Goal: Navigation & Orientation: Find specific page/section

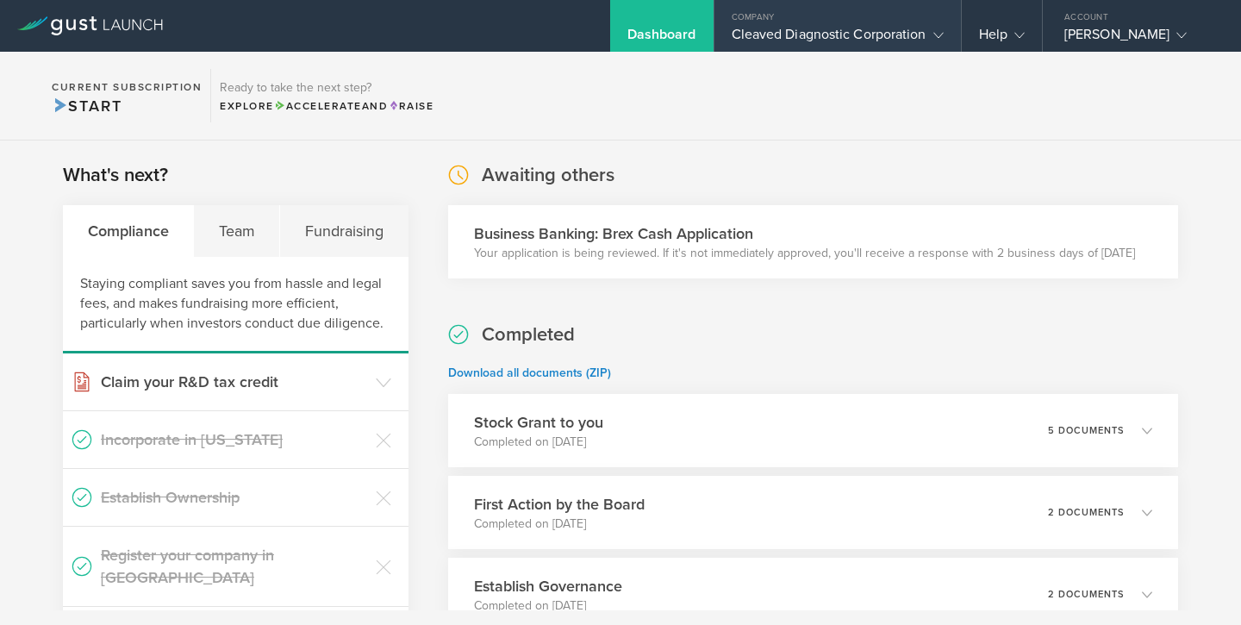
click at [933, 34] on icon at bounding box center [938, 35] width 10 height 10
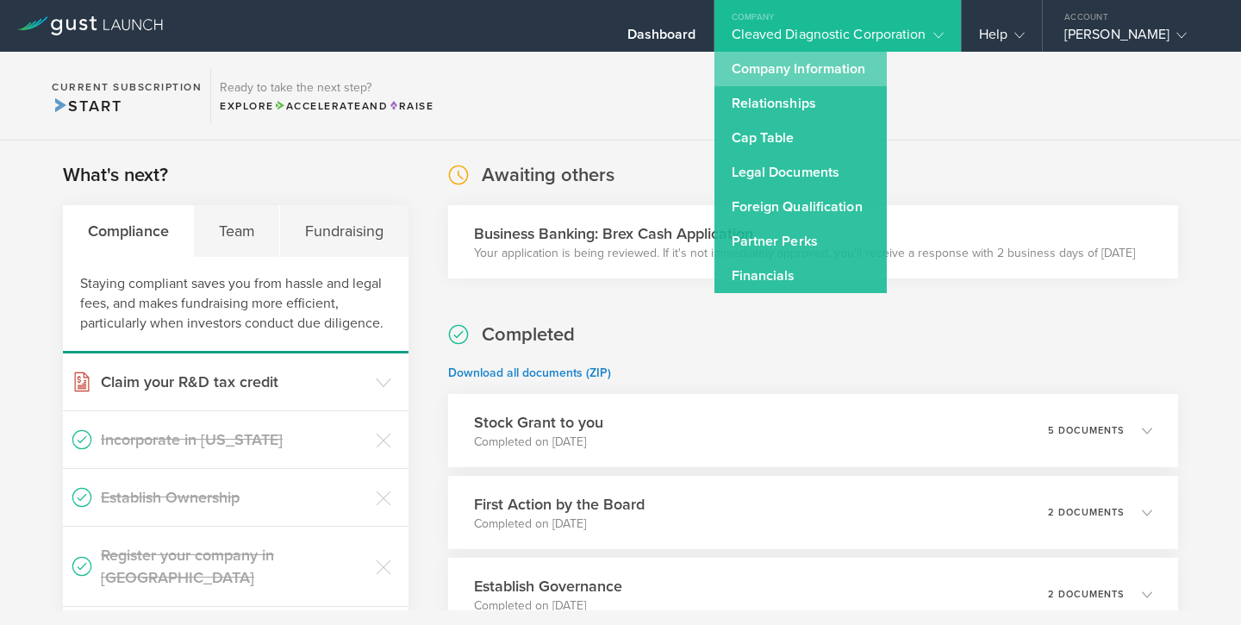
click at [847, 72] on link "Company Information" at bounding box center [800, 69] width 172 height 34
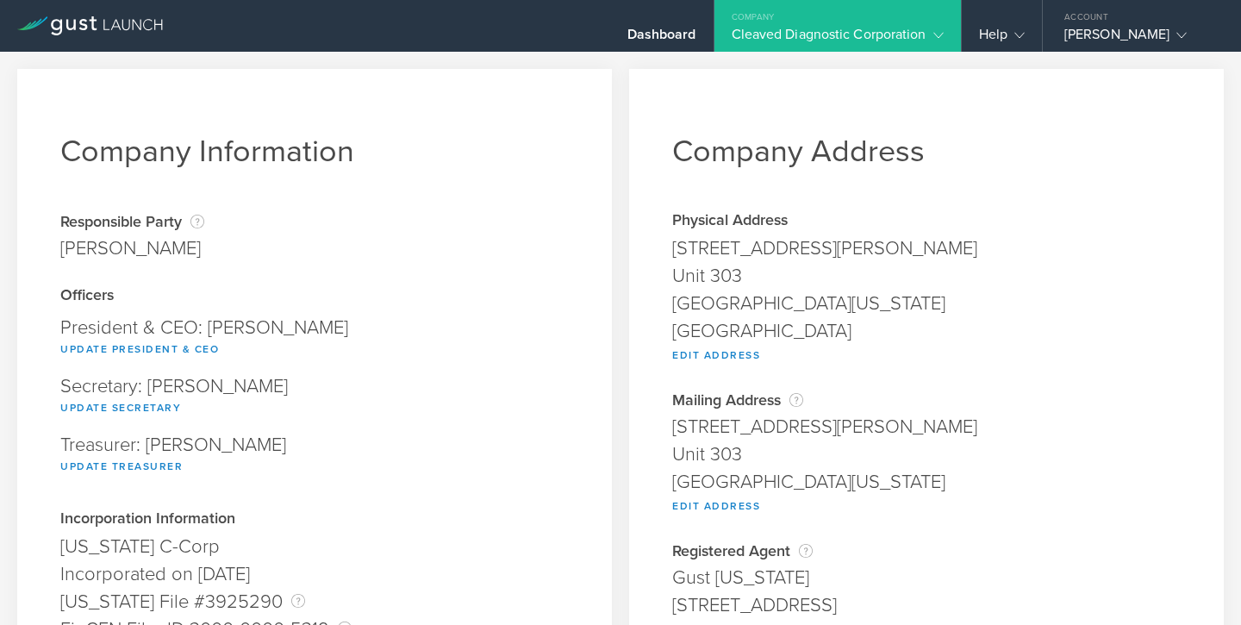
click at [904, 23] on div "Company" at bounding box center [837, 13] width 246 height 26
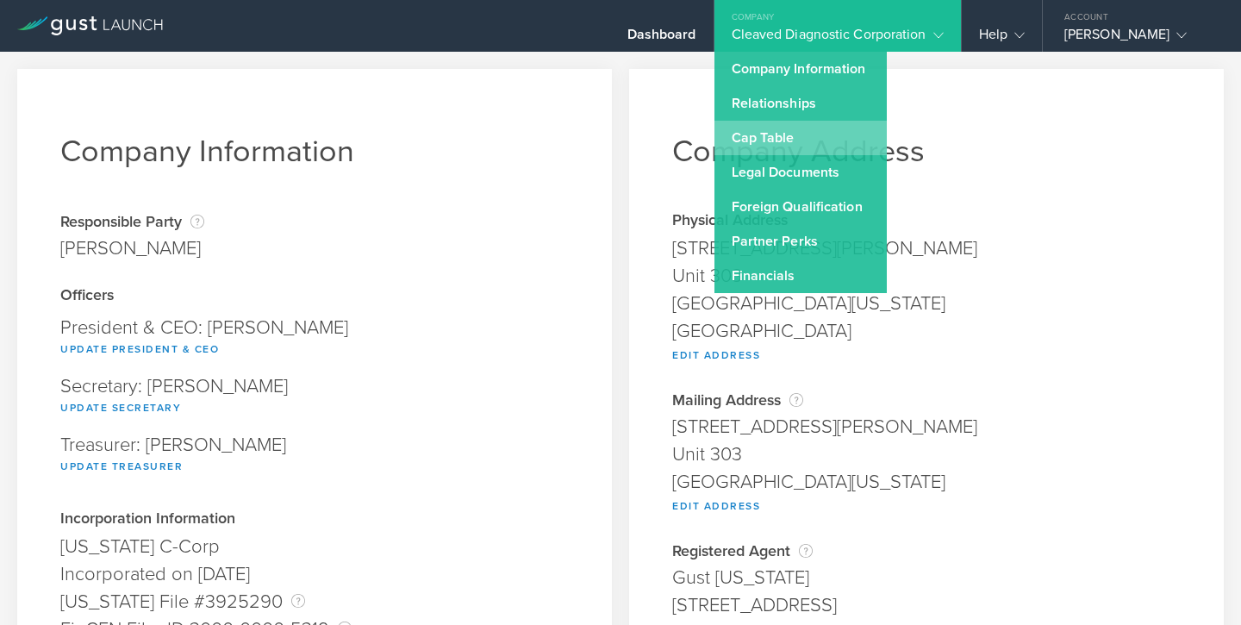
click at [835, 134] on link "Cap Table" at bounding box center [800, 138] width 172 height 34
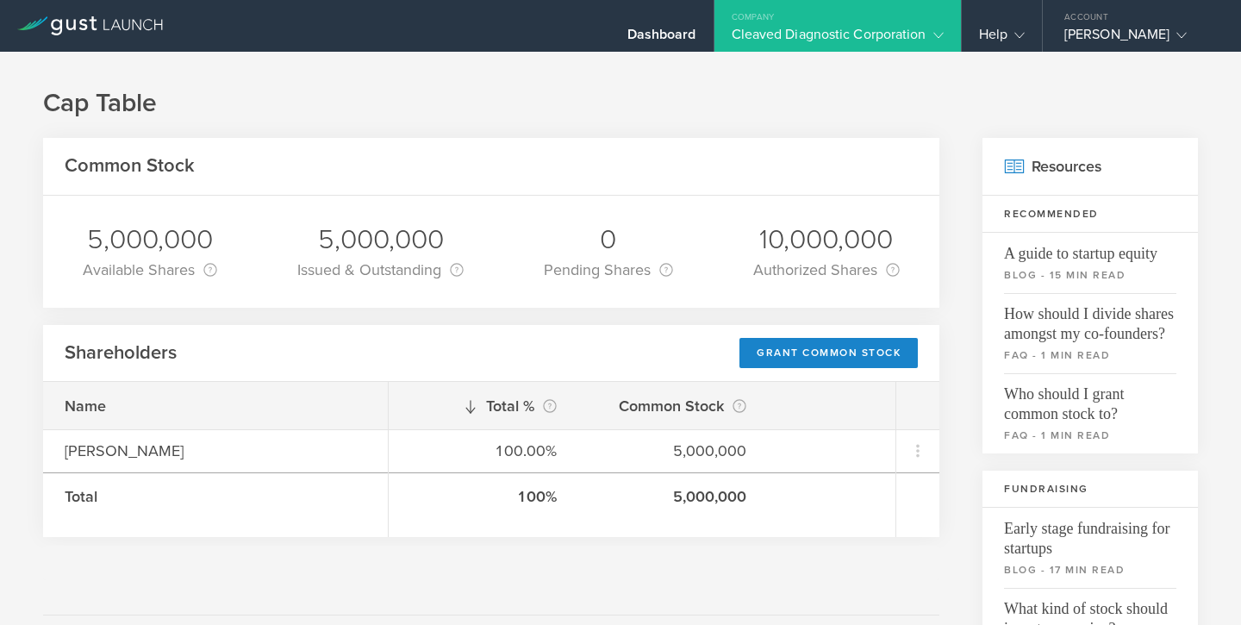
click at [923, 47] on div "Cleaved Diagnostic Corporation" at bounding box center [837, 39] width 212 height 26
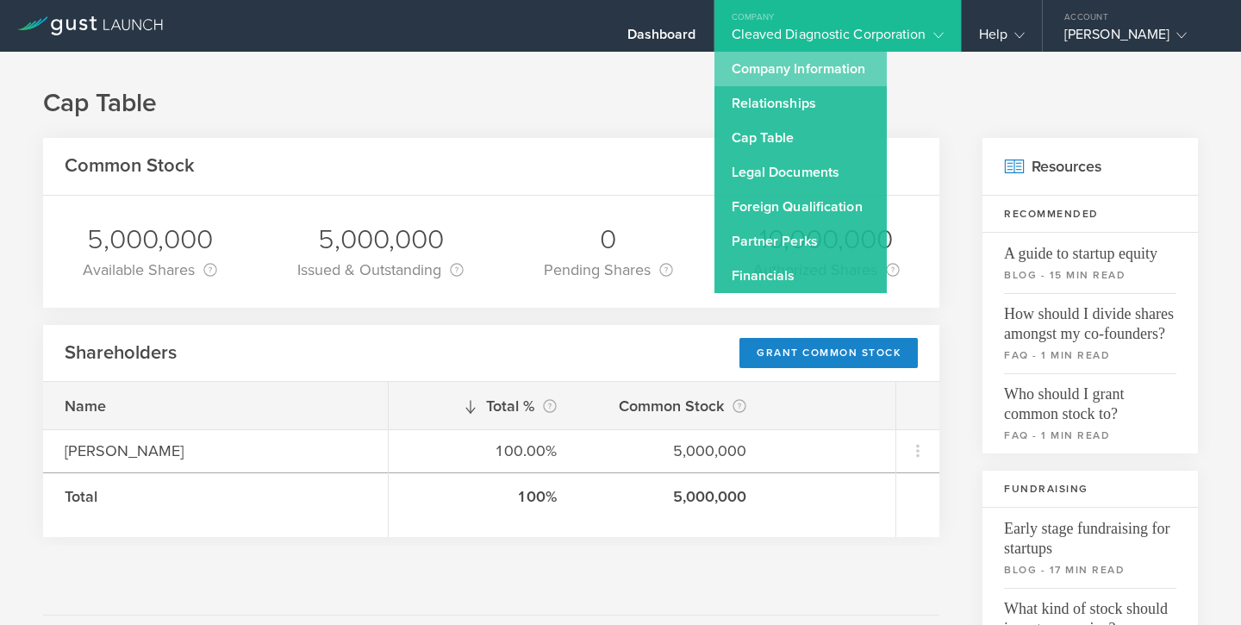
click at [830, 69] on link "Company Information" at bounding box center [800, 69] width 172 height 34
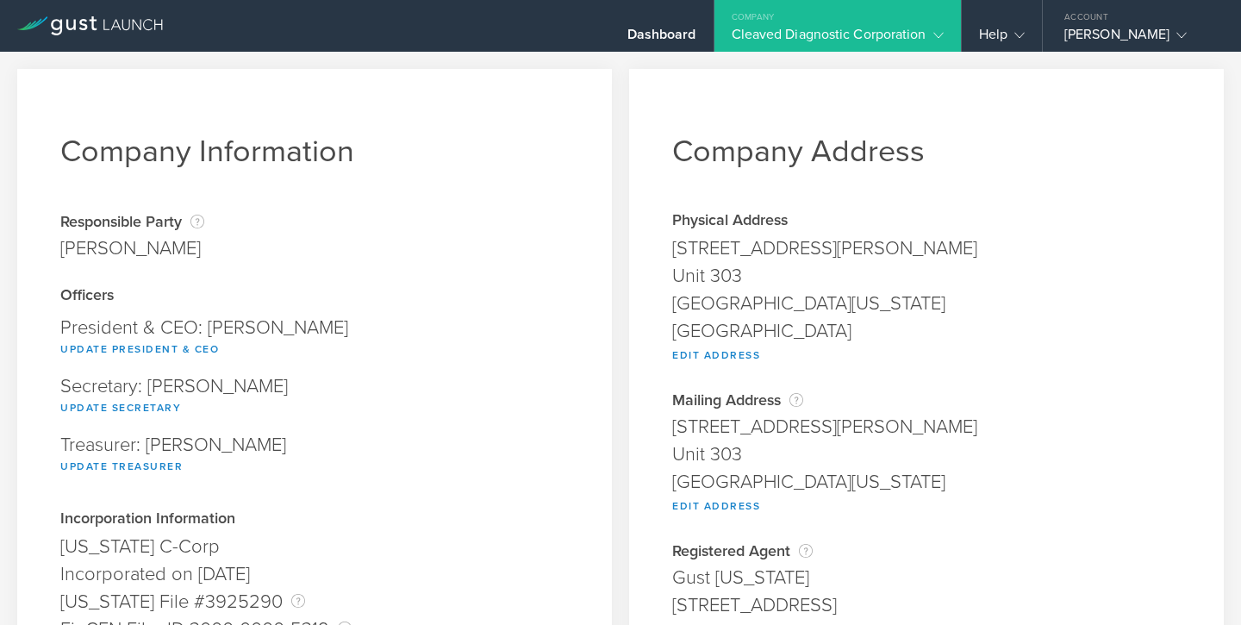
click at [898, 34] on div "Cleaved Diagnostic Corporation" at bounding box center [837, 39] width 212 height 26
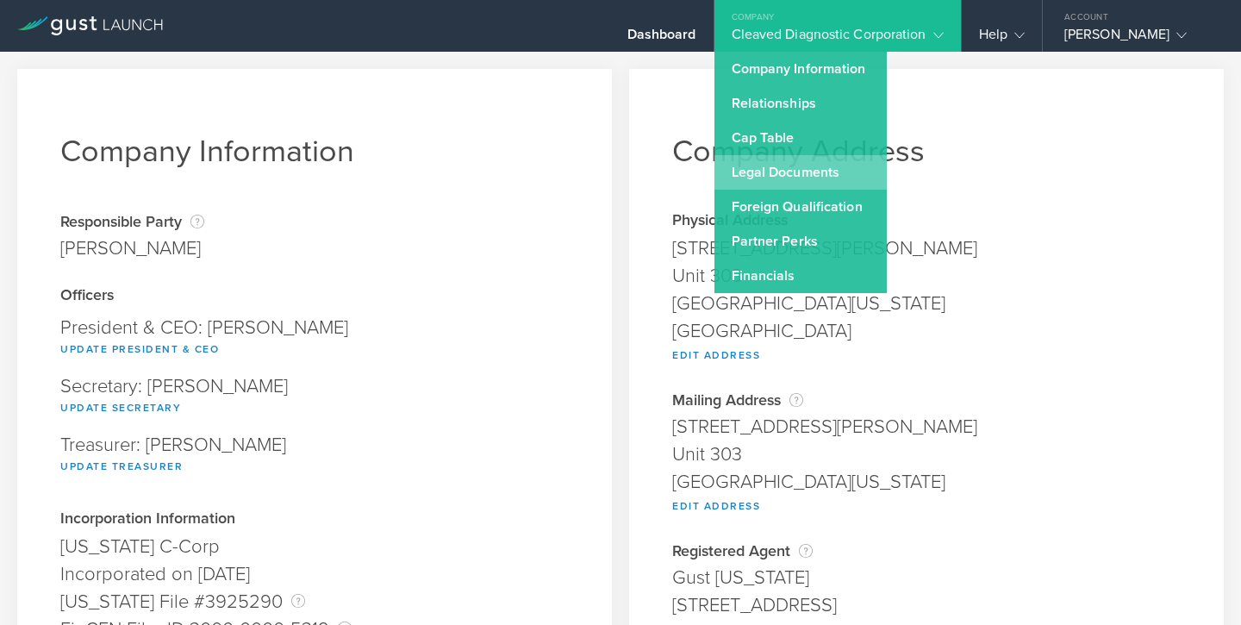
click at [828, 177] on link "Legal Documents" at bounding box center [800, 172] width 172 height 34
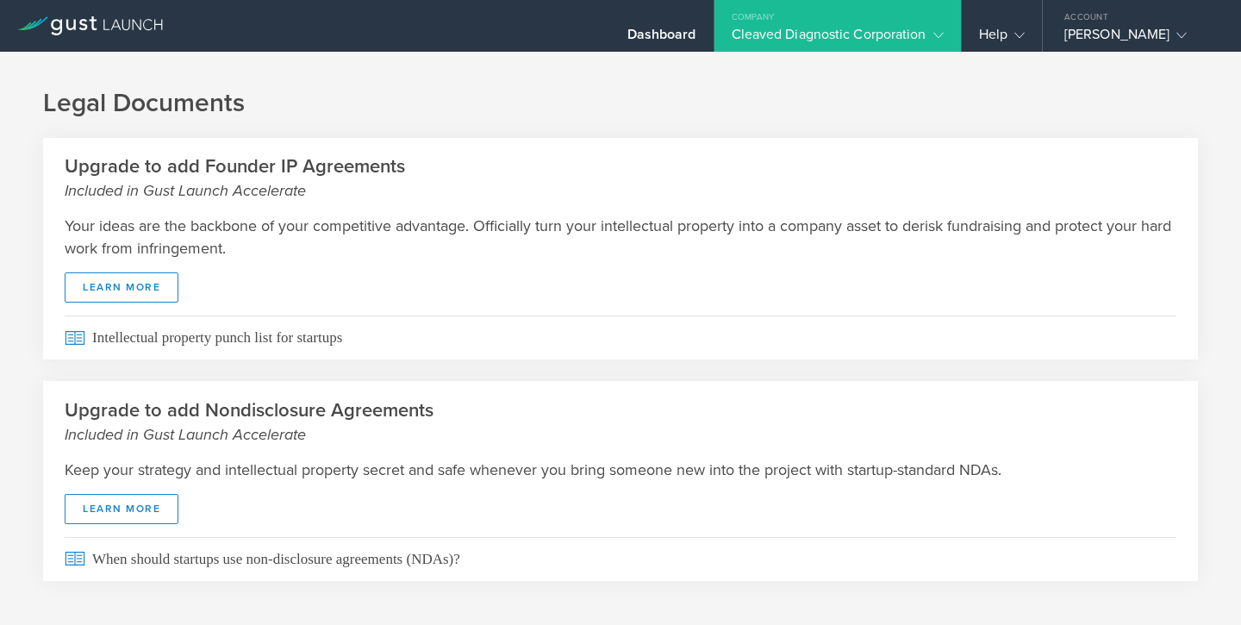
click at [805, 31] on div "Cleaved Diagnostic Corporation" at bounding box center [837, 39] width 212 height 26
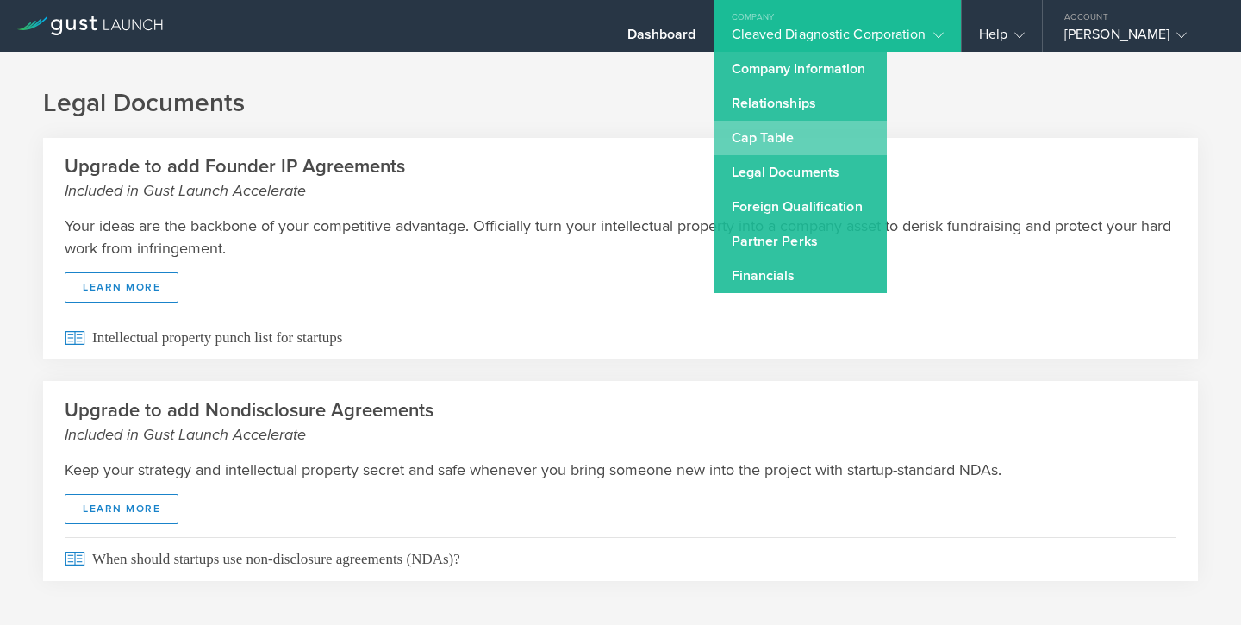
click at [800, 145] on link "Cap Table" at bounding box center [800, 138] width 172 height 34
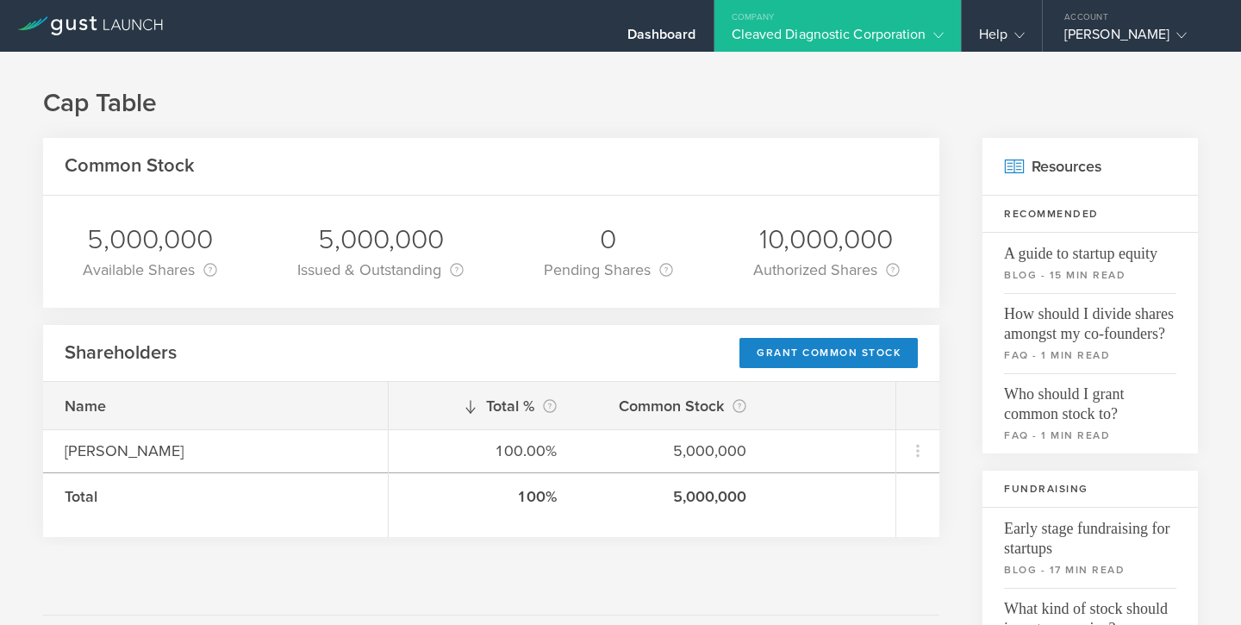
click at [927, 22] on div "Company" at bounding box center [837, 13] width 246 height 26
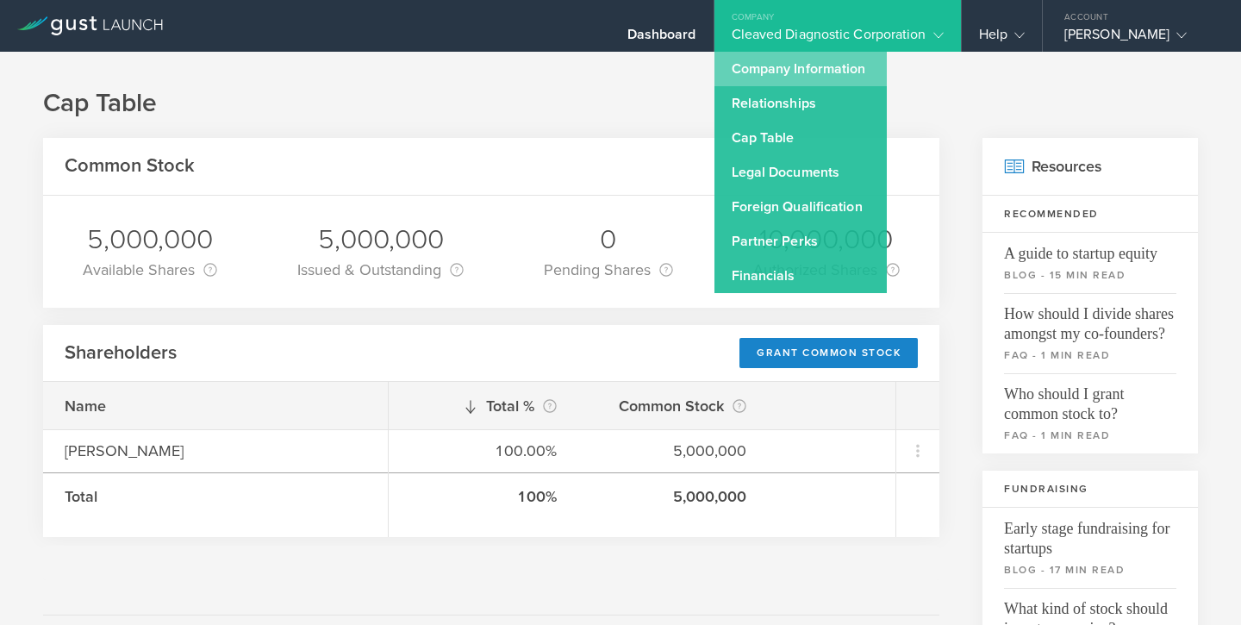
click at [812, 71] on link "Company Information" at bounding box center [800, 69] width 172 height 34
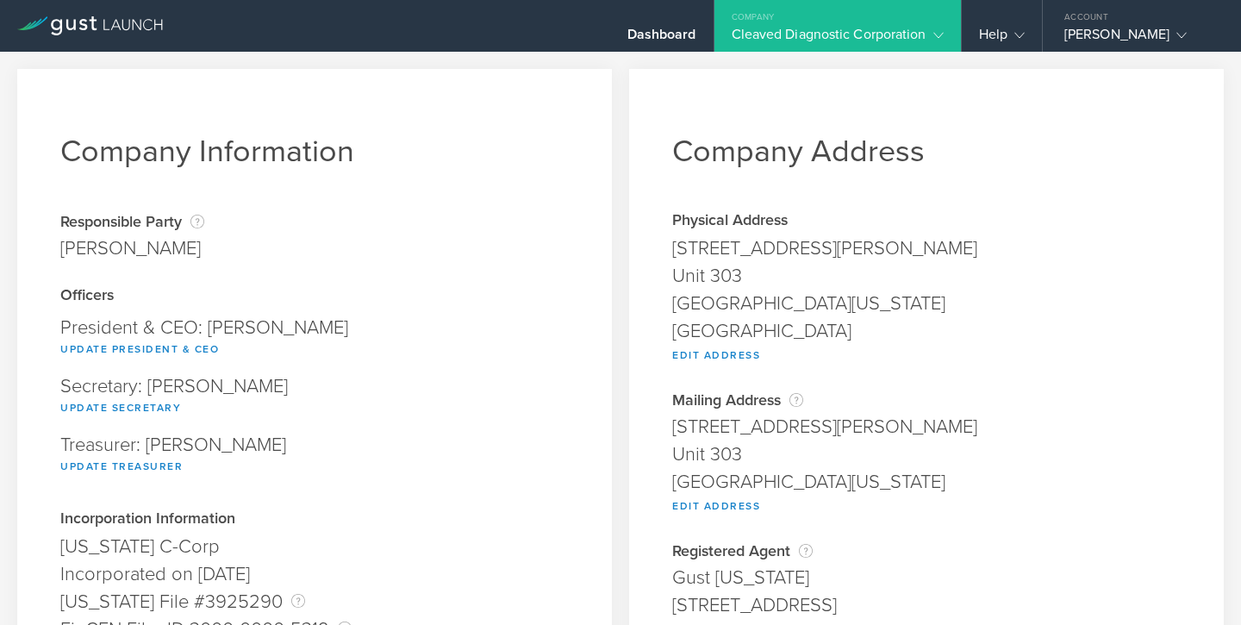
click at [928, 33] on gust-icon at bounding box center [934, 34] width 17 height 17
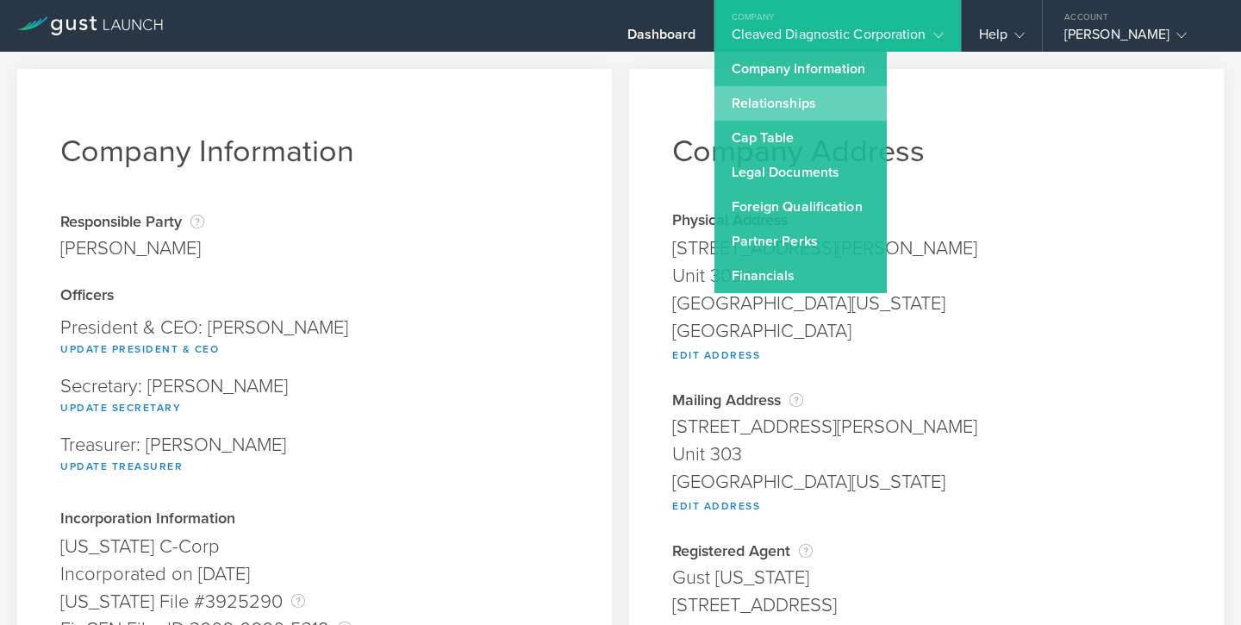
click at [793, 106] on link "Relationships" at bounding box center [800, 103] width 172 height 34
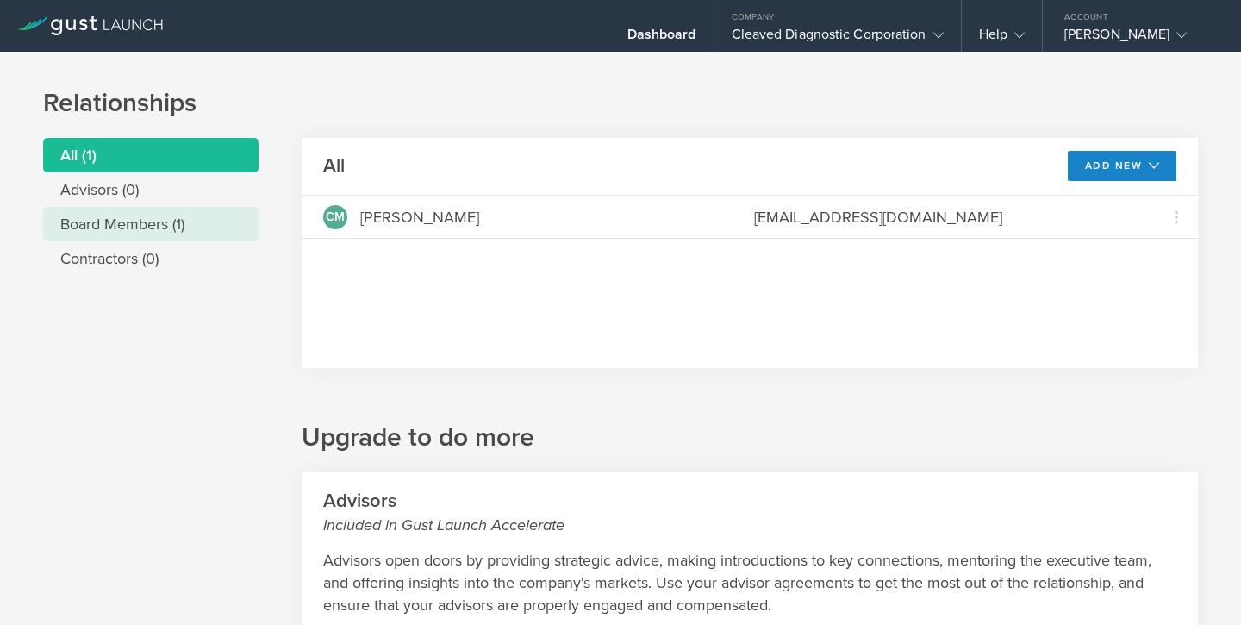
click at [164, 222] on li "Board Members (1)" at bounding box center [150, 224] width 215 height 34
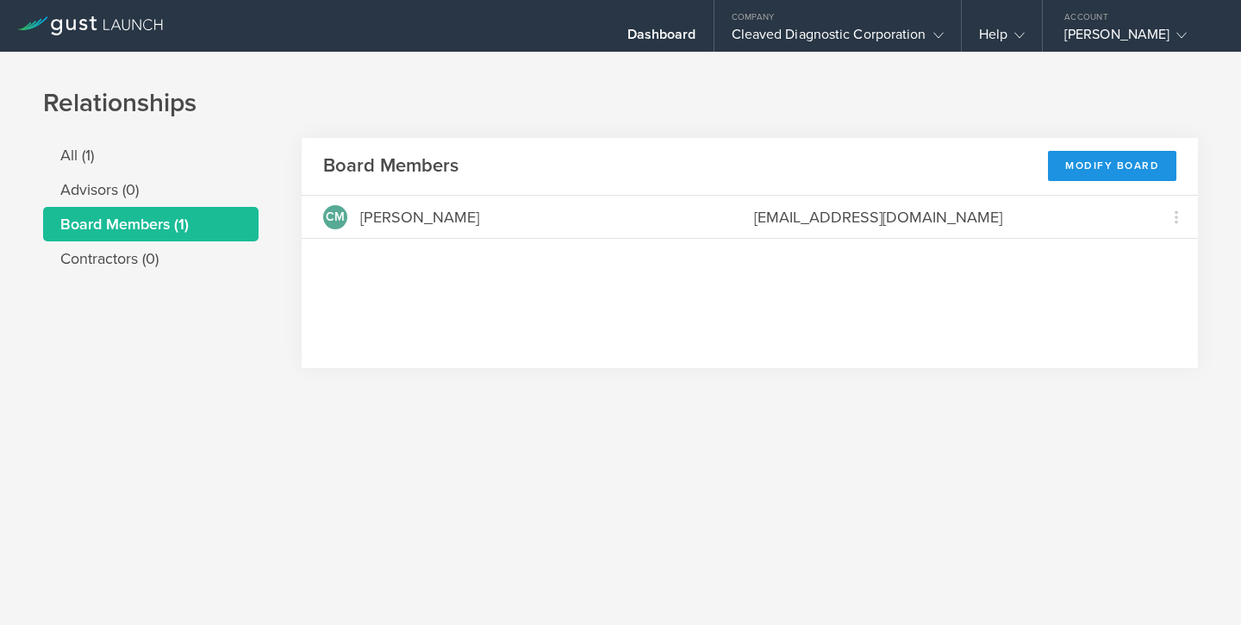
click at [1108, 169] on div "Modify Board" at bounding box center [1112, 166] width 128 height 30
click at [921, 34] on div "Cleaved Diagnostic Corporation" at bounding box center [837, 39] width 212 height 26
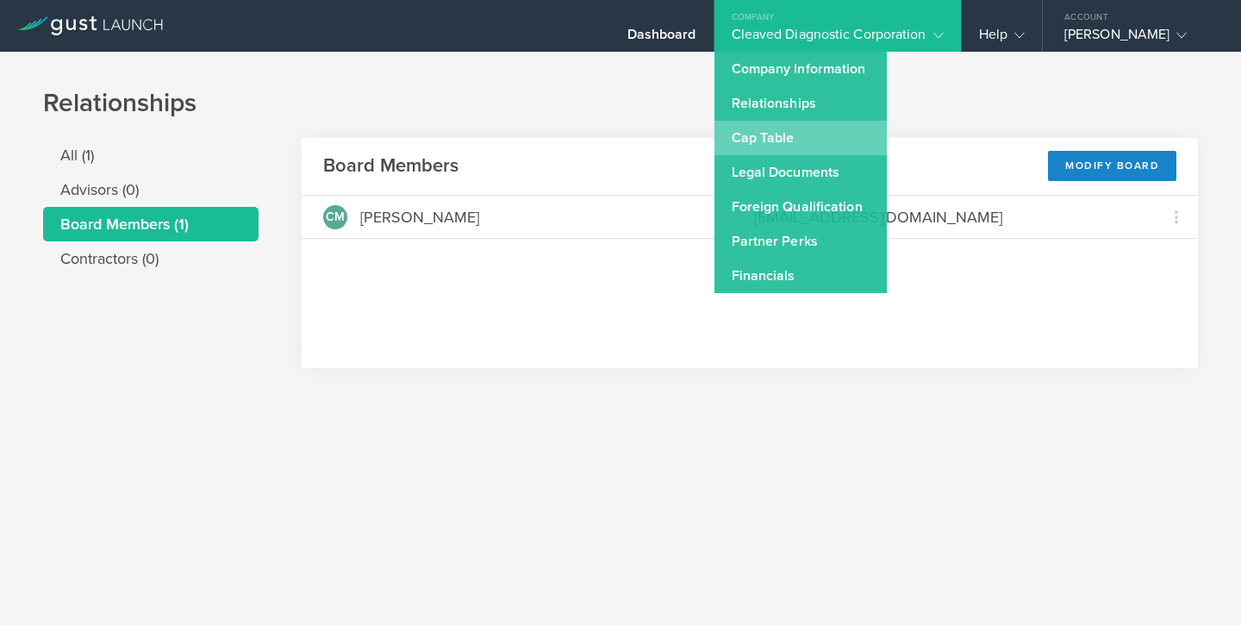
click at [784, 132] on link "Cap Table" at bounding box center [800, 138] width 172 height 34
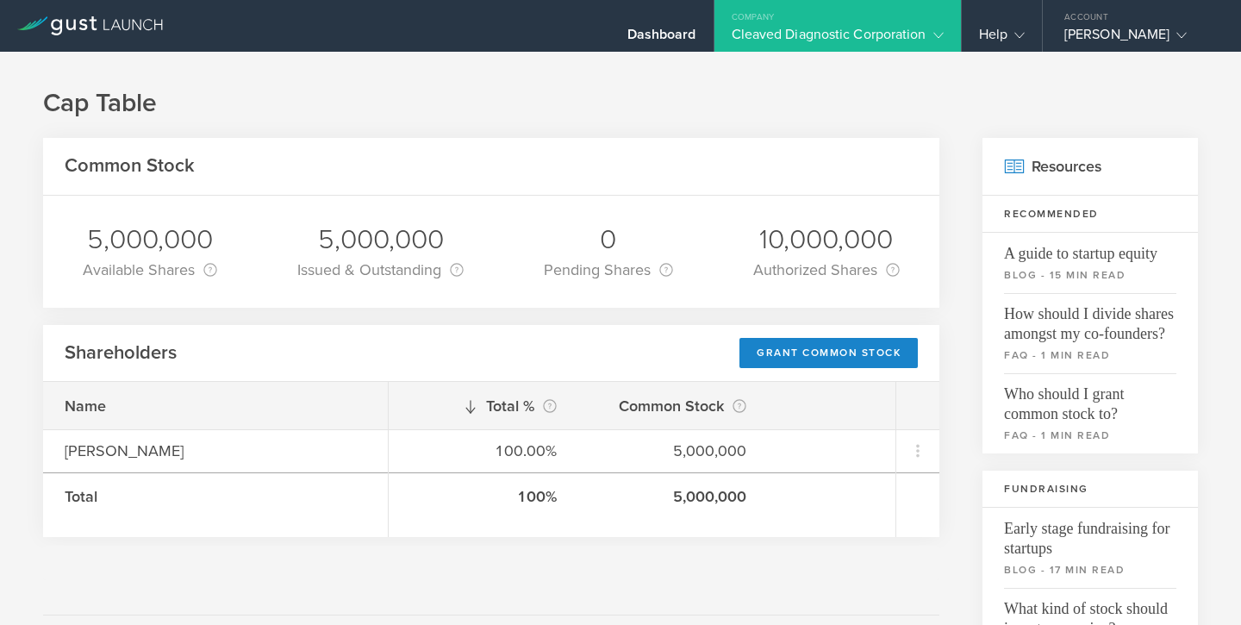
click at [929, 38] on gust-icon at bounding box center [934, 34] width 17 height 17
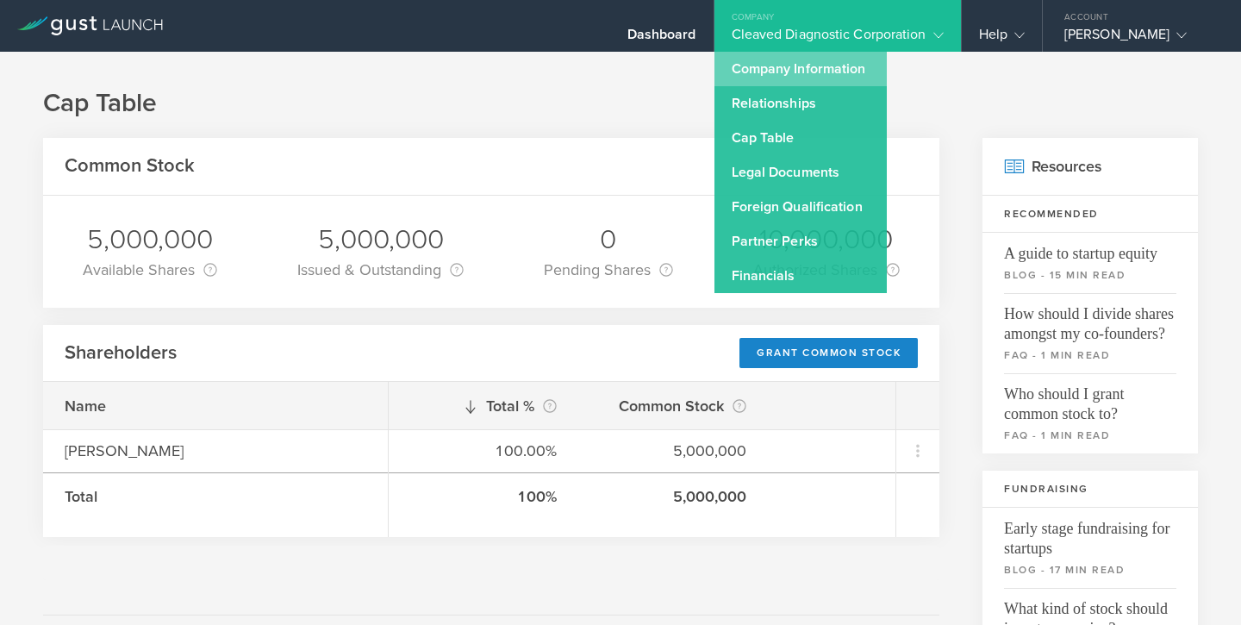
click at [787, 66] on link "Company Information" at bounding box center [800, 69] width 172 height 34
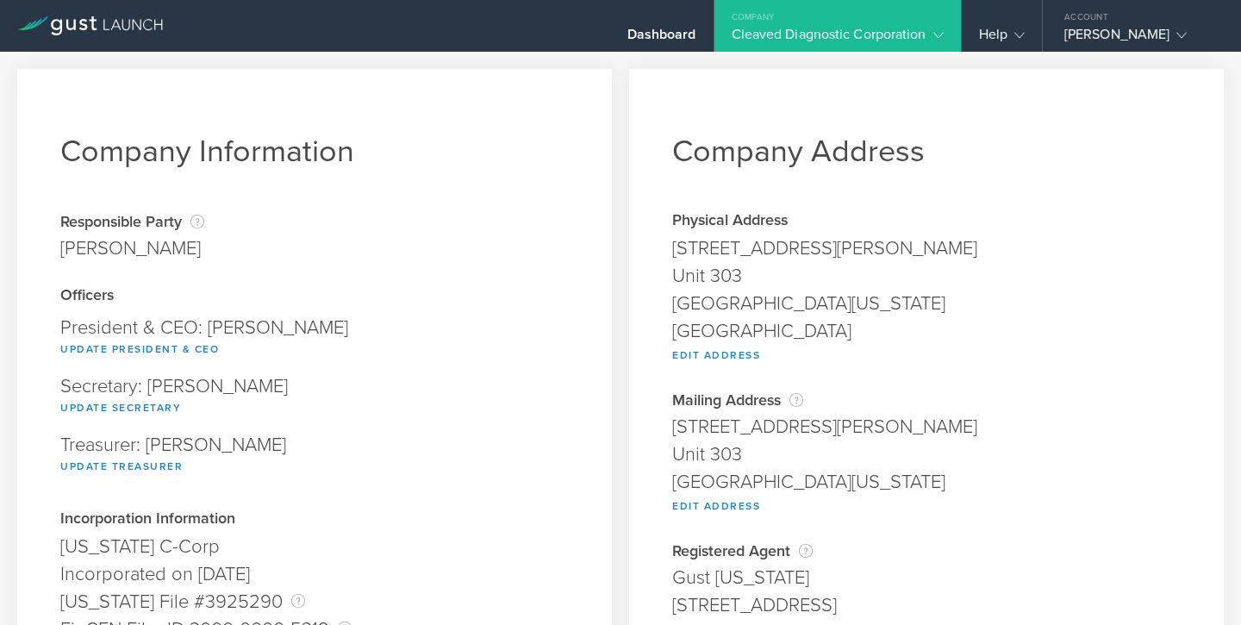
click at [898, 33] on div "Cleaved Diagnostic Corporation" at bounding box center [837, 39] width 212 height 26
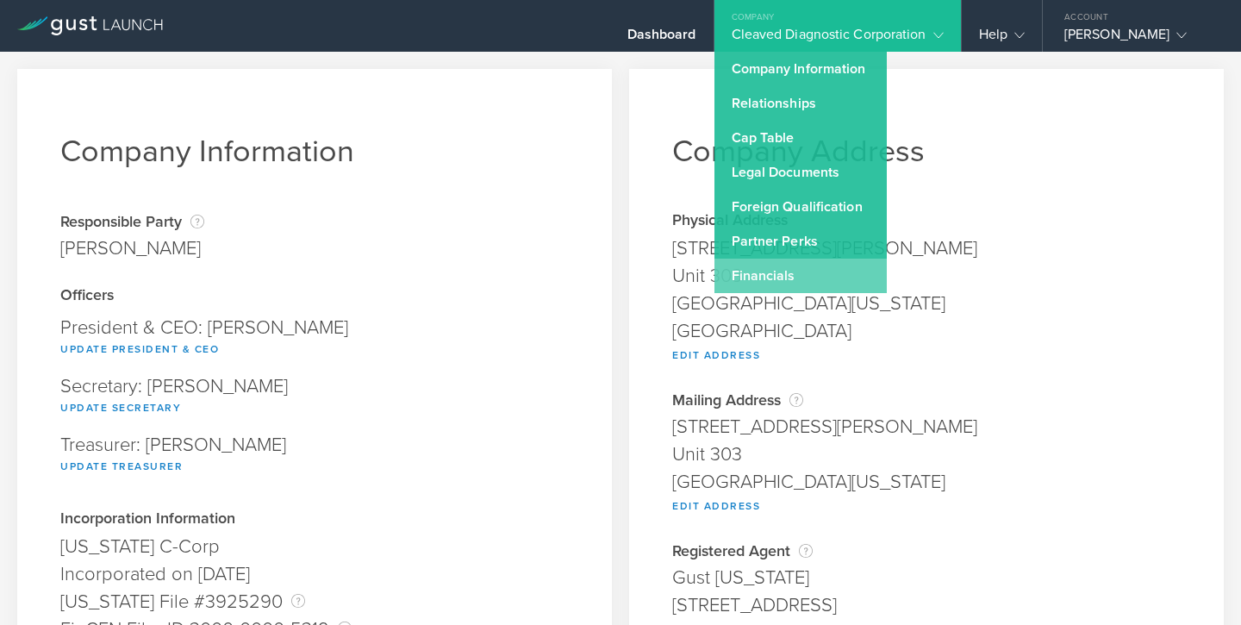
click at [786, 276] on link "Financials" at bounding box center [800, 275] width 172 height 34
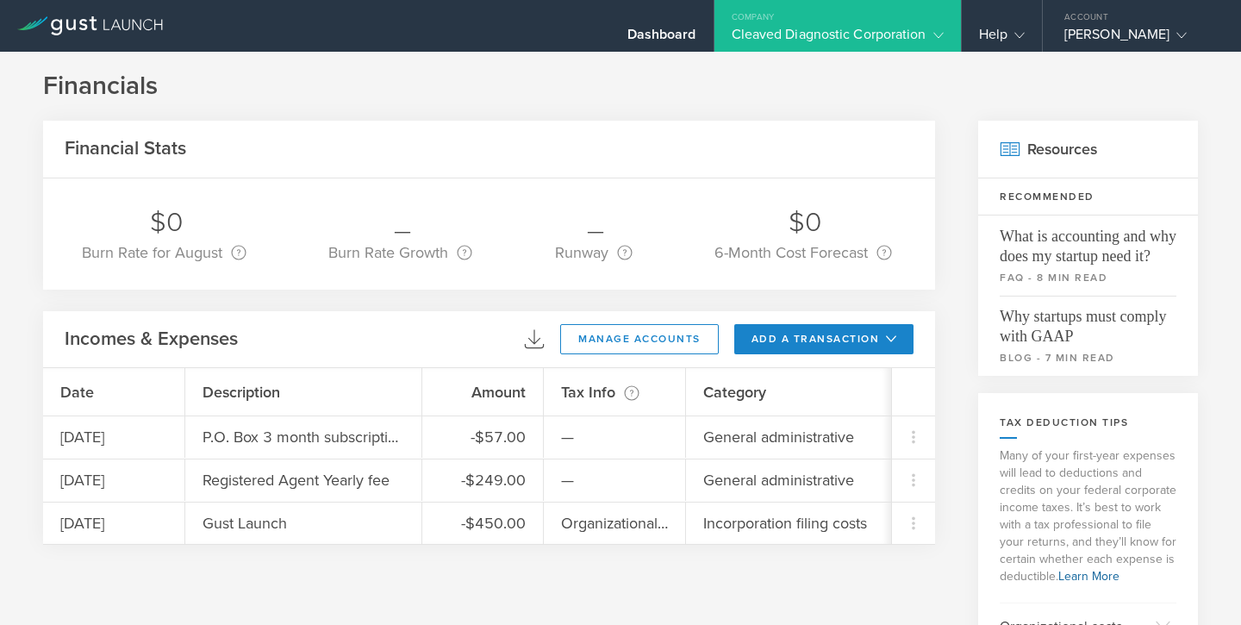
click at [948, 27] on div "Cleaved Diagnostic Corporation" at bounding box center [837, 39] width 246 height 26
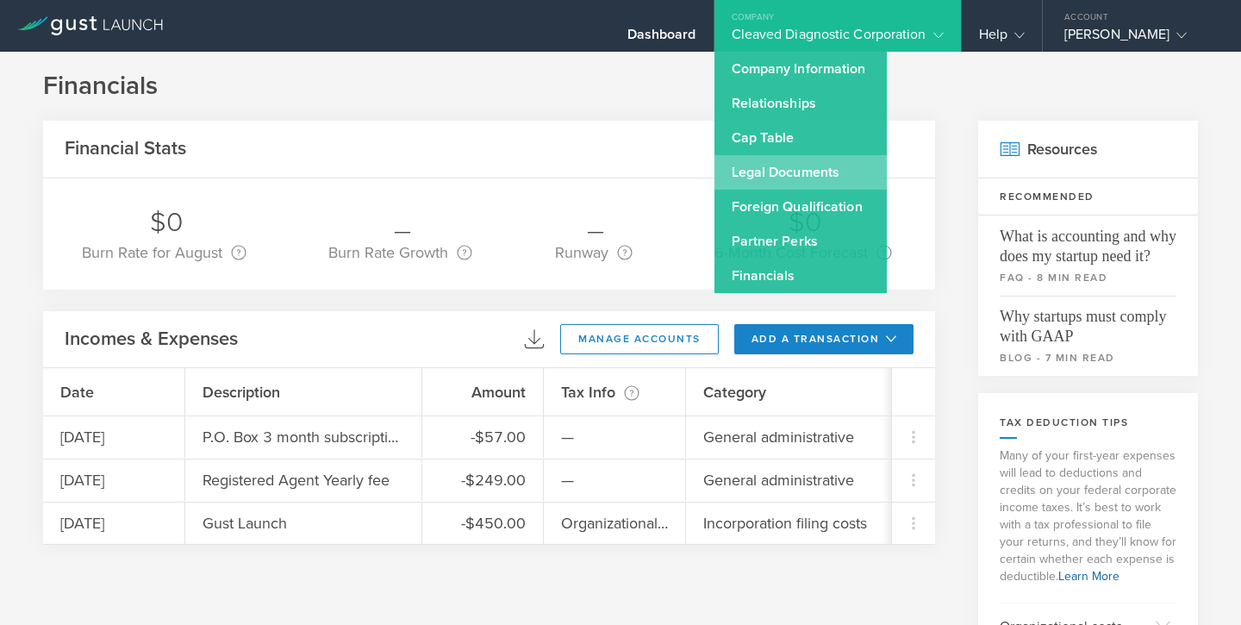
click at [789, 176] on link "Legal Documents" at bounding box center [800, 172] width 172 height 34
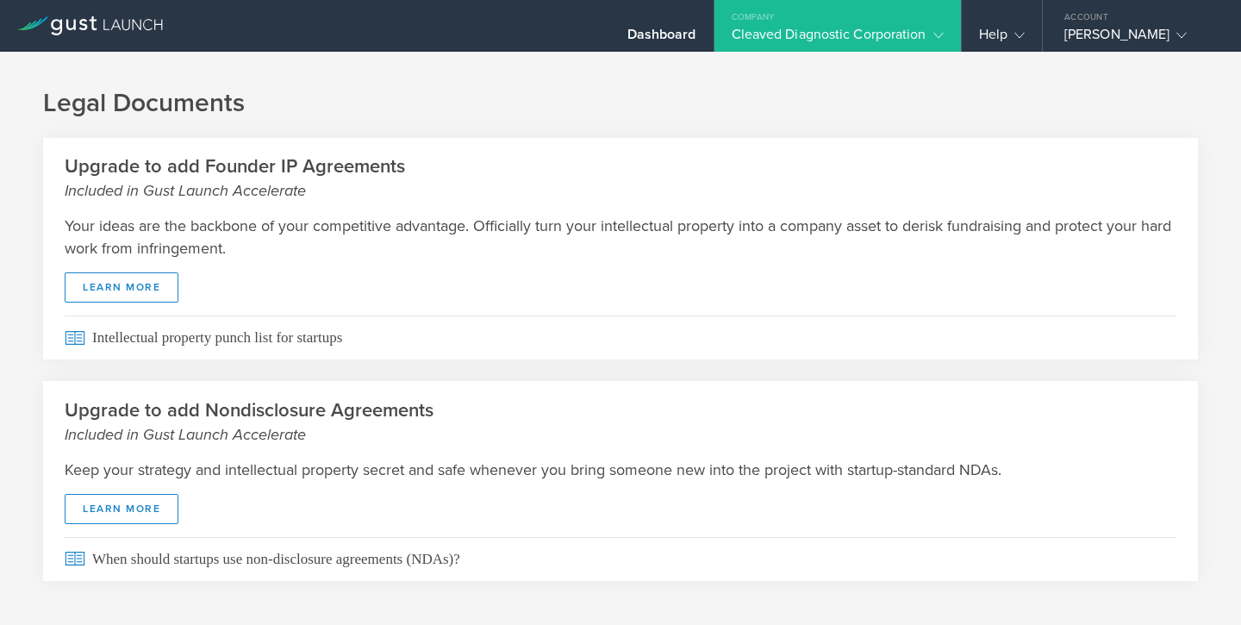
click at [935, 30] on icon at bounding box center [938, 35] width 10 height 10
